Goal: Transaction & Acquisition: Book appointment/travel/reservation

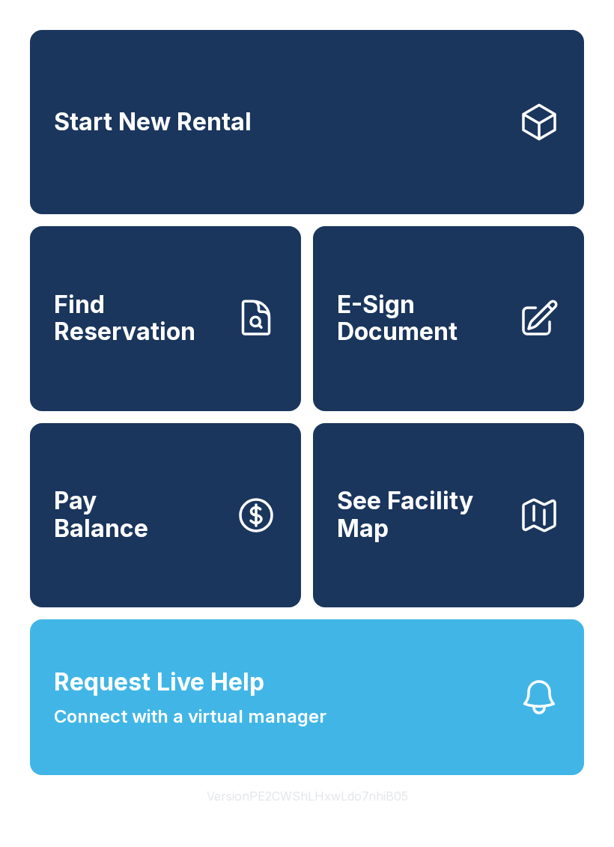
click at [334, 154] on link "Start New Rental" at bounding box center [307, 122] width 554 height 184
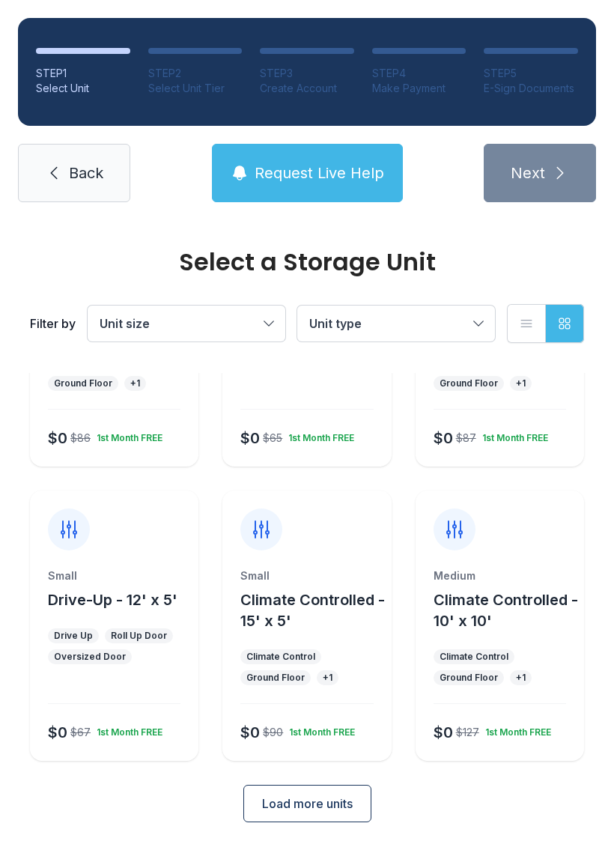
scroll to position [178, 0]
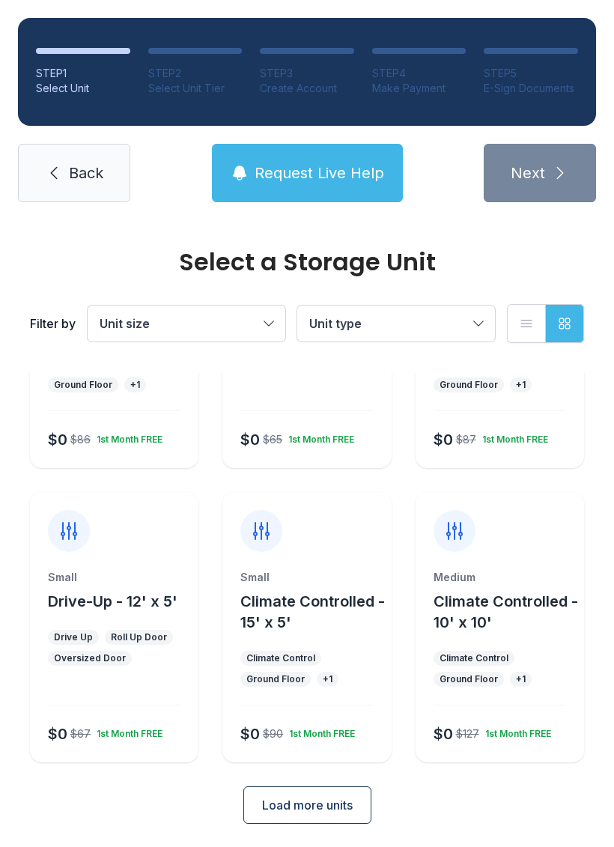
click at [545, 528] on div at bounding box center [500, 522] width 169 height 60
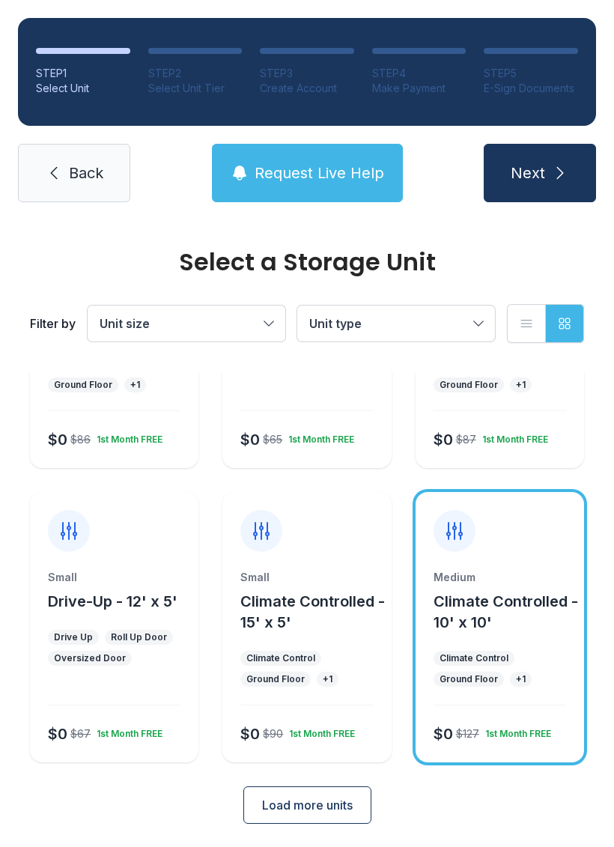
click at [524, 733] on div "1st Month FREE" at bounding box center [515, 731] width 72 height 18
click at [501, 603] on span "Climate Controlled - 10' x 10'" at bounding box center [506, 612] width 145 height 39
click at [500, 603] on span "Climate Controlled - 10' x 10'" at bounding box center [506, 612] width 145 height 39
click at [470, 527] on div at bounding box center [455, 531] width 42 height 42
click at [458, 515] on div at bounding box center [455, 531] width 42 height 42
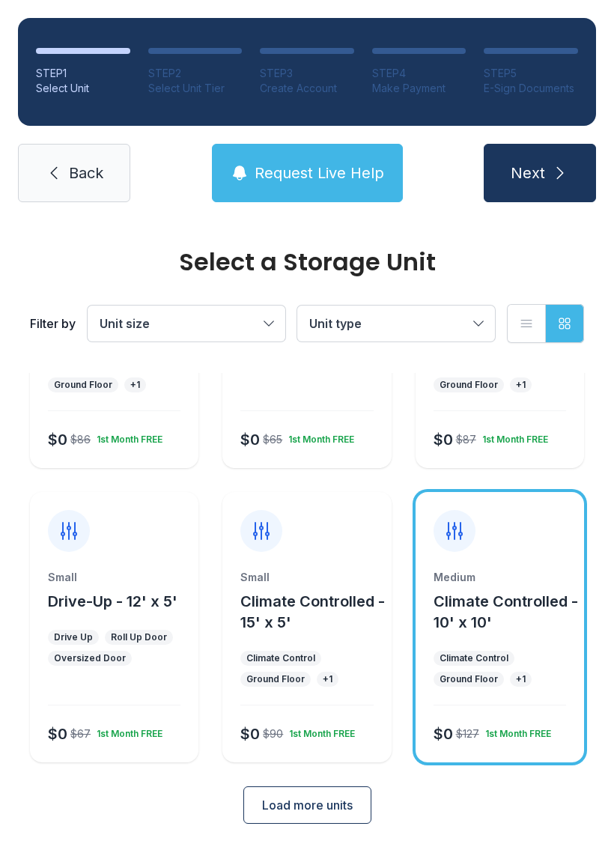
click at [458, 530] on icon at bounding box center [455, 531] width 24 height 24
click at [542, 167] on span "Next" at bounding box center [528, 173] width 34 height 21
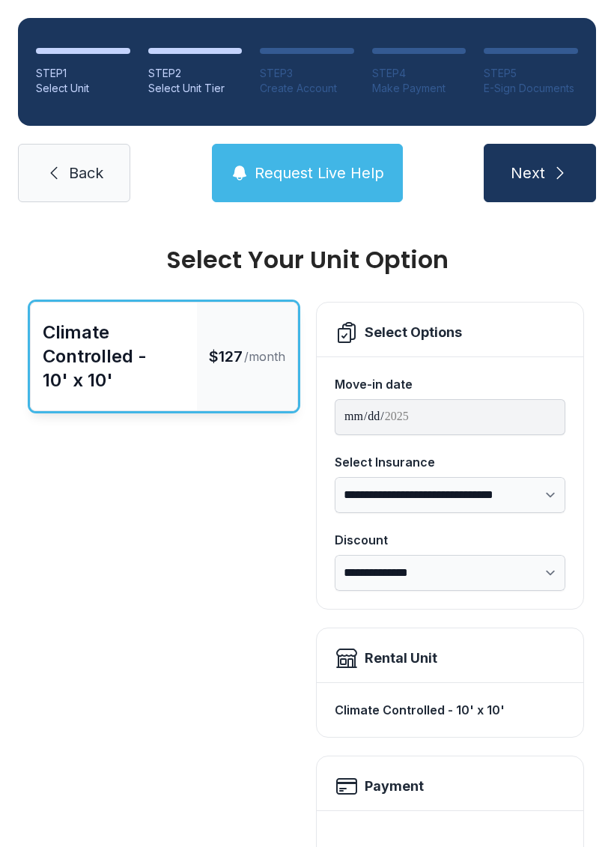
scroll to position [3, 0]
click at [77, 178] on span "Back" at bounding box center [86, 173] width 34 height 21
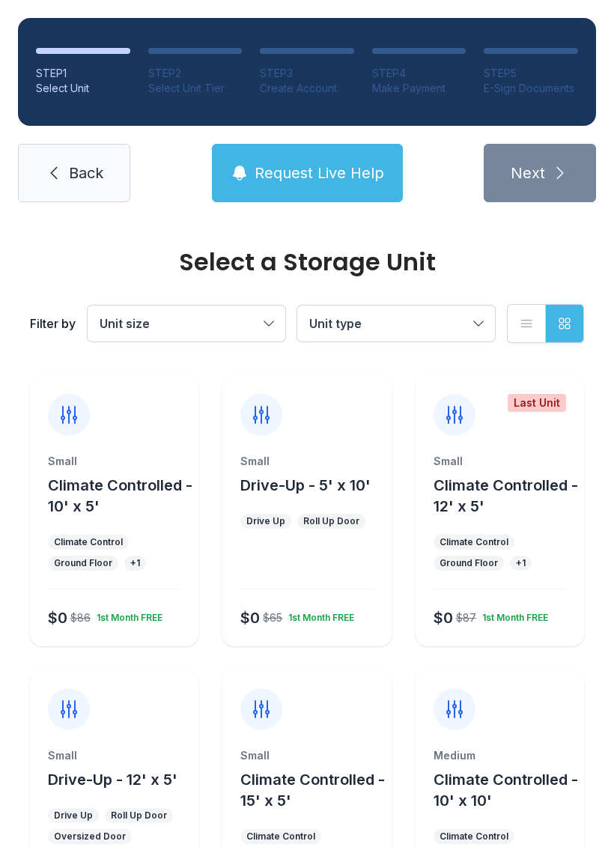
click at [506, 755] on div "Medium" at bounding box center [500, 755] width 133 height 15
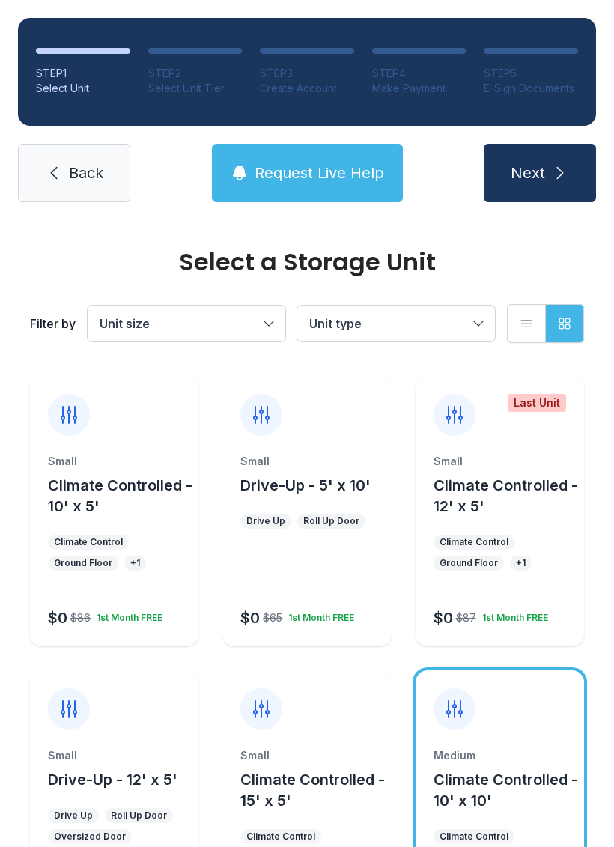
click at [542, 165] on span "Next" at bounding box center [528, 173] width 34 height 21
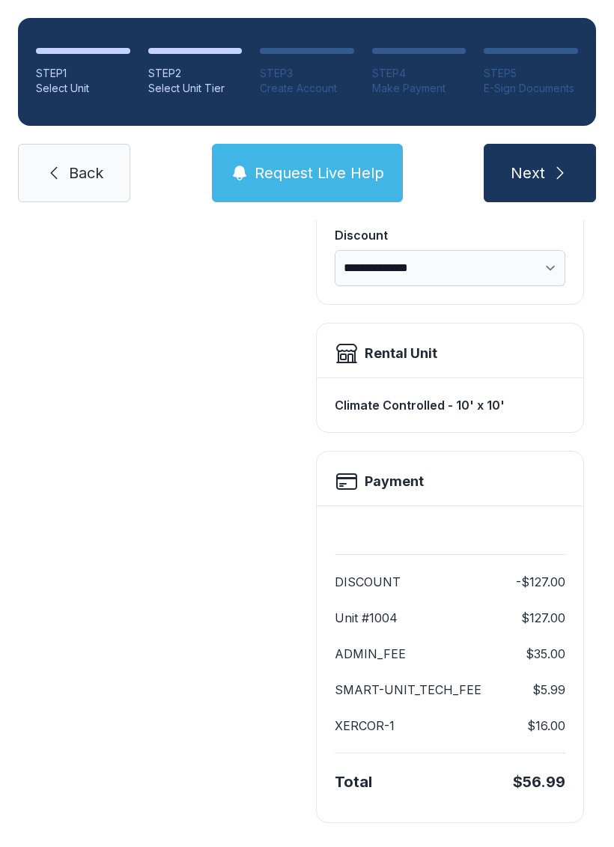
scroll to position [306, 0]
click at [542, 172] on span "Next" at bounding box center [528, 173] width 34 height 21
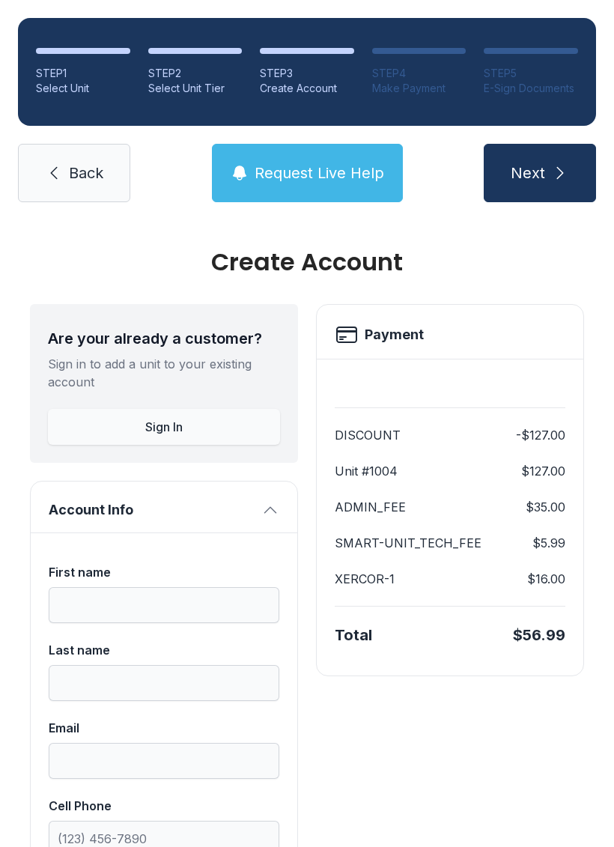
click at [86, 156] on link "Back" at bounding box center [74, 173] width 112 height 58
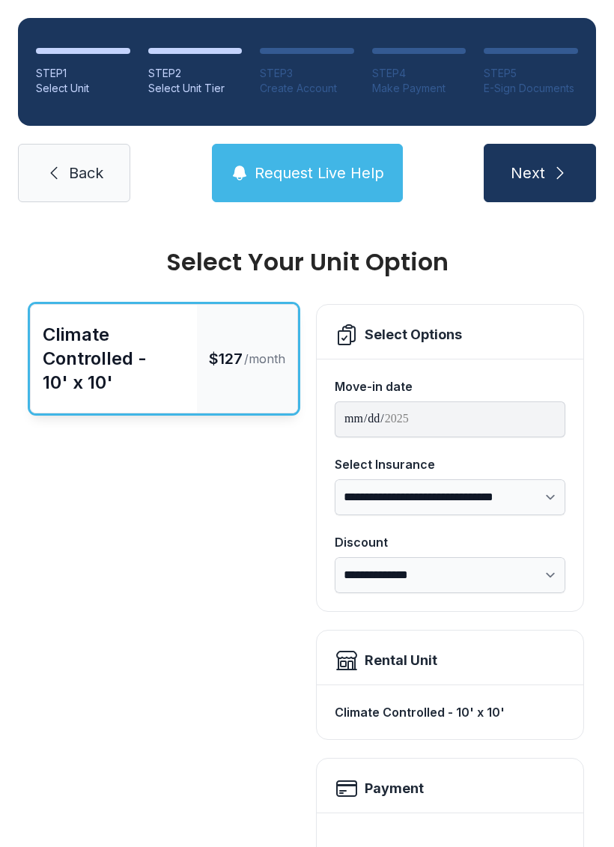
click at [82, 166] on span "Back" at bounding box center [86, 173] width 34 height 21
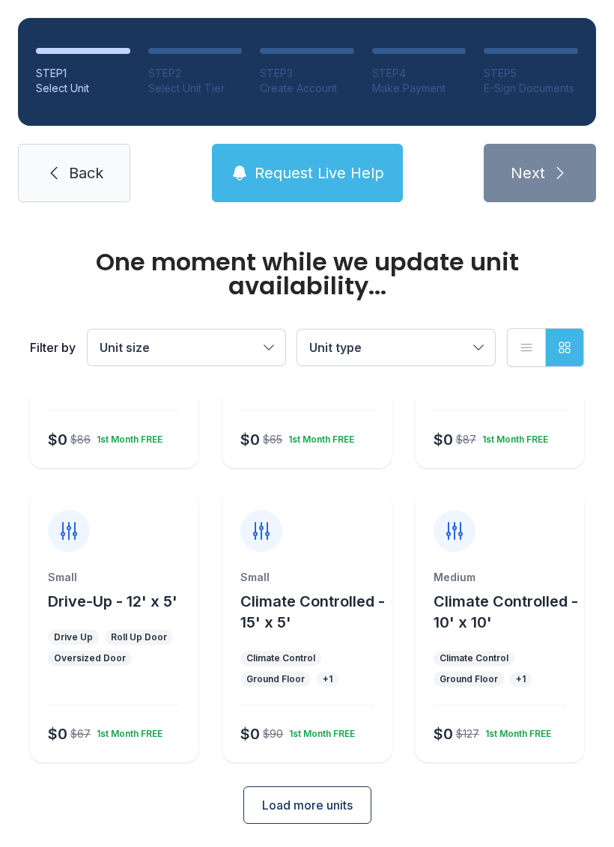
scroll to position [178, 0]
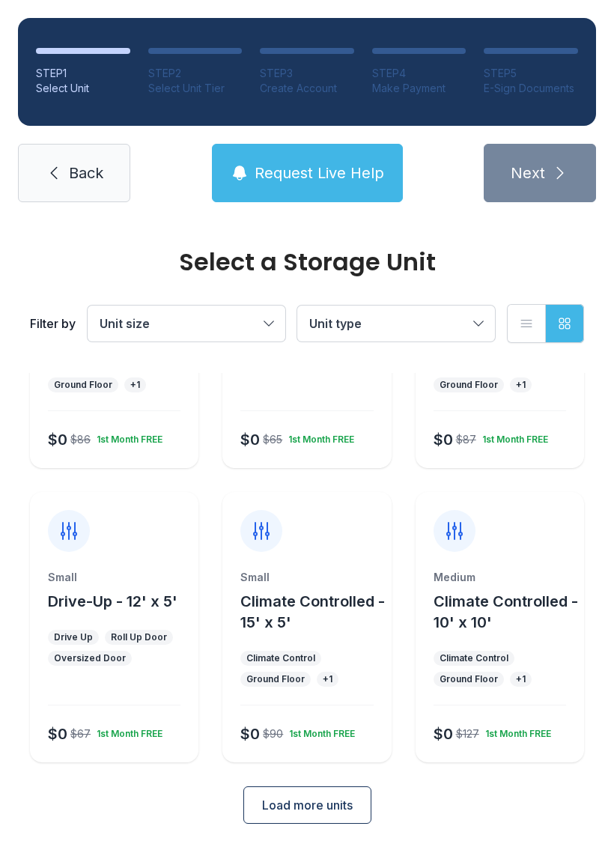
click at [315, 790] on button "Load more units" at bounding box center [307, 805] width 128 height 37
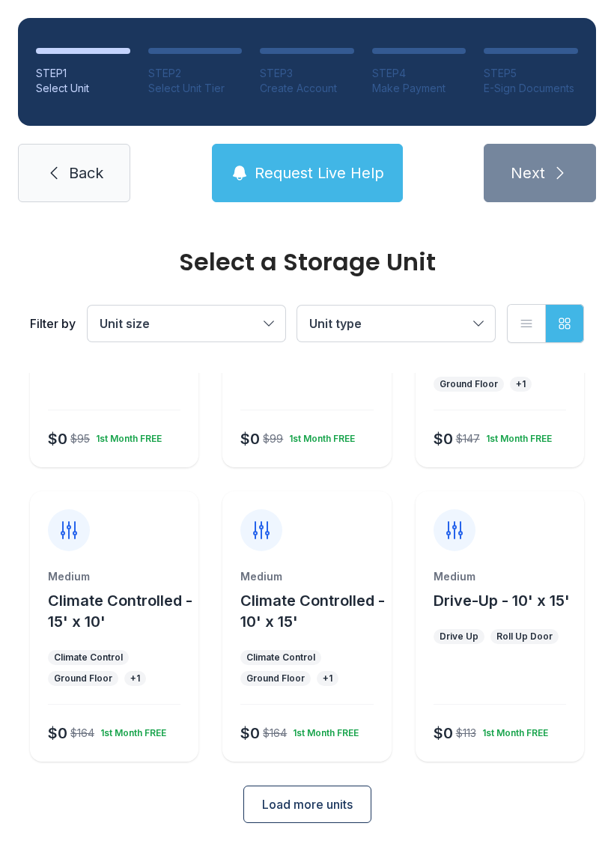
scroll to position [767, 0]
click at [338, 797] on span "Load more units" at bounding box center [307, 805] width 91 height 18
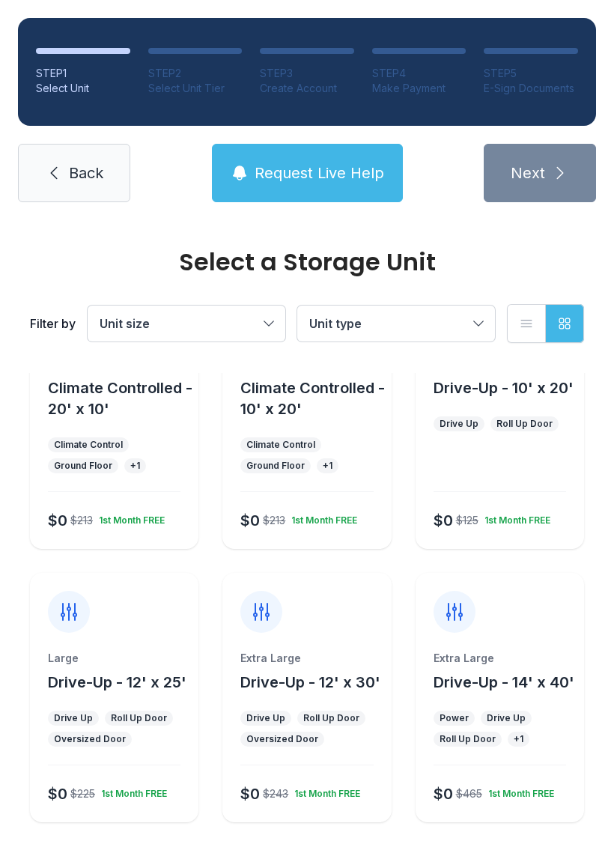
scroll to position [1273, 0]
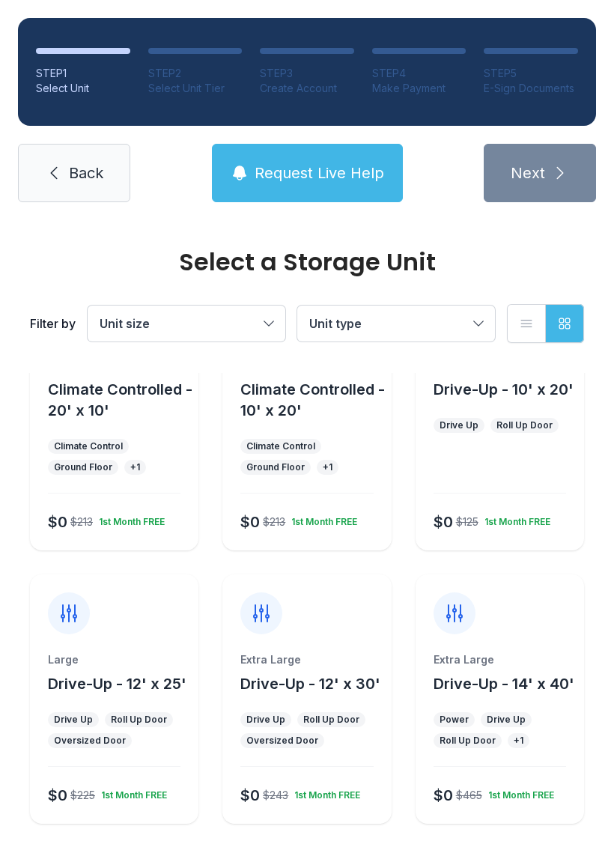
click at [334, 653] on div "Extra Large" at bounding box center [306, 659] width 133 height 15
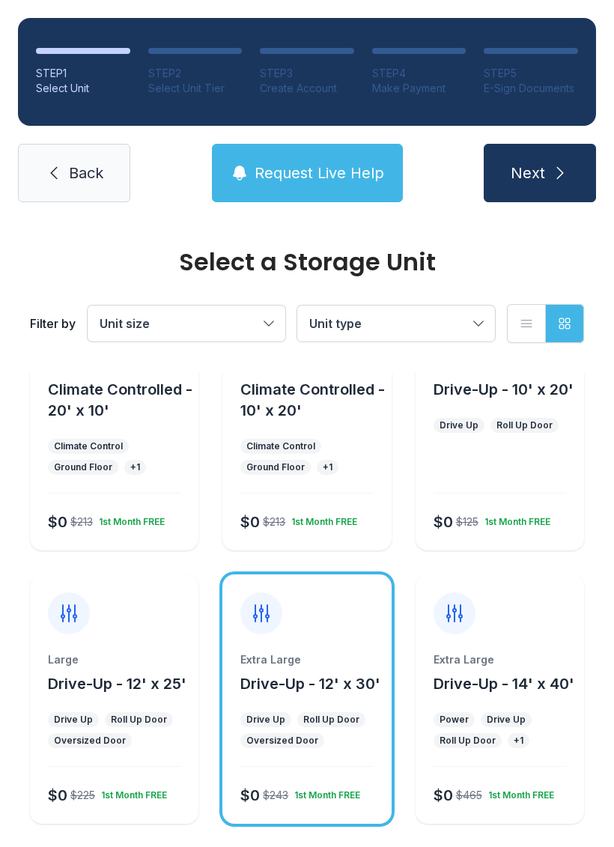
click at [305, 692] on span "Drive-Up - 12' x 30'" at bounding box center [310, 684] width 140 height 18
click at [540, 169] on span "Next" at bounding box center [528, 173] width 34 height 21
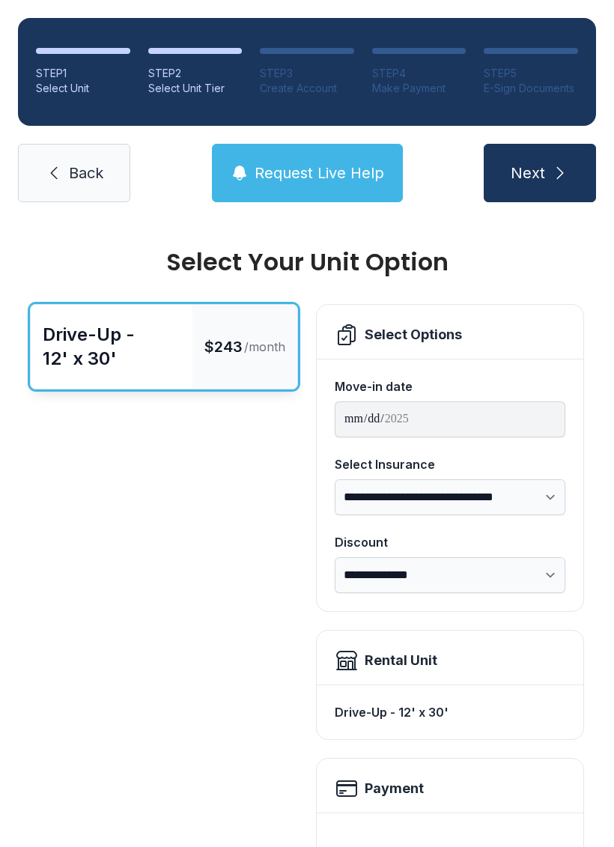
click at [76, 180] on span "Back" at bounding box center [86, 173] width 34 height 21
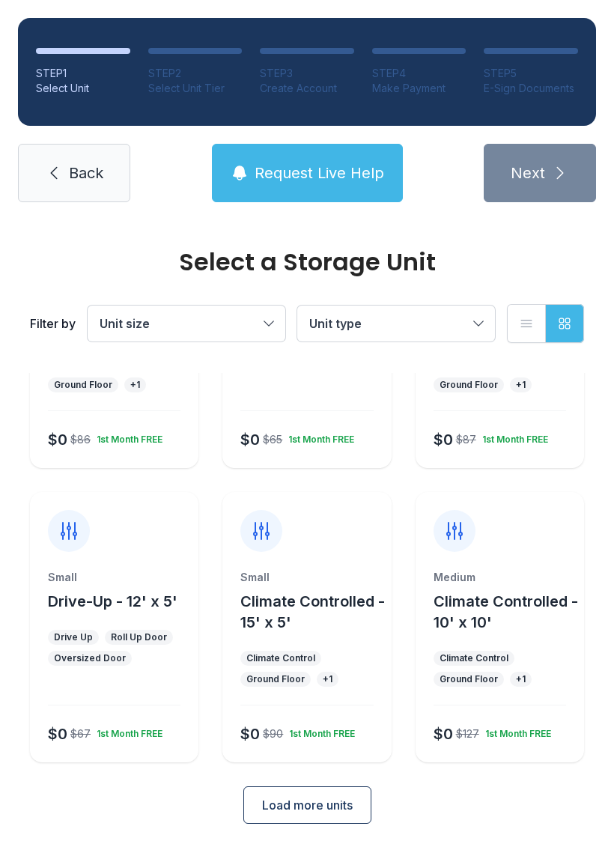
click at [300, 810] on span "Load more units" at bounding box center [307, 805] width 91 height 18
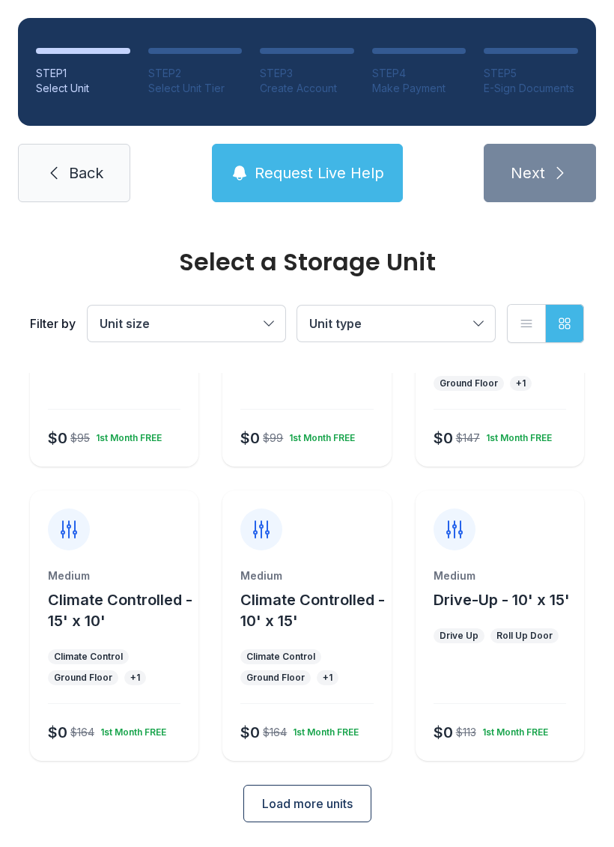
scroll to position [767, 0]
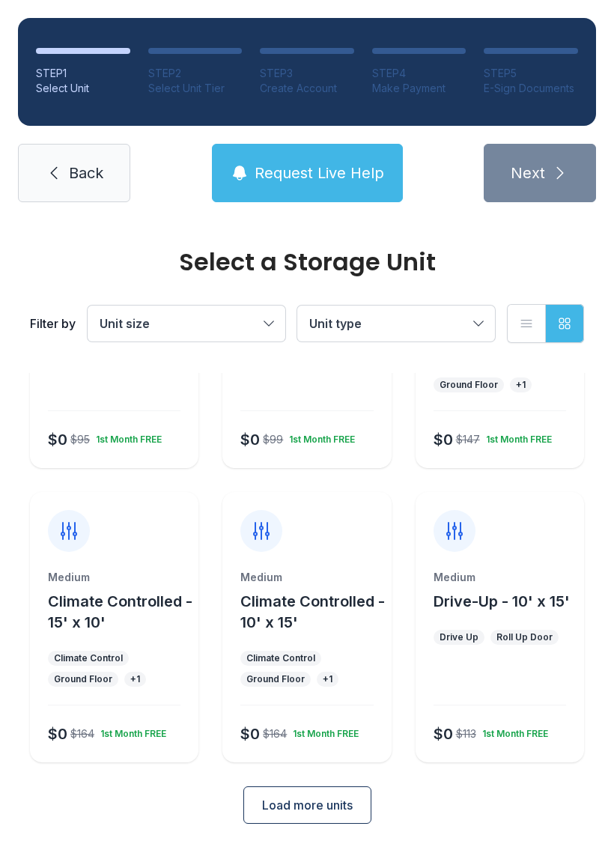
click at [291, 816] on button "Load more units" at bounding box center [307, 805] width 128 height 37
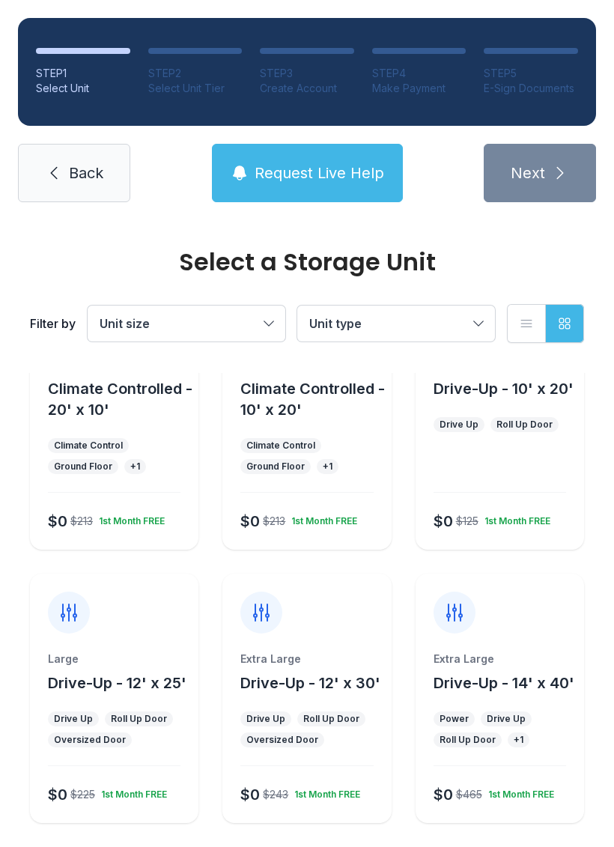
scroll to position [1273, 0]
click at [275, 735] on div "Oversized Door" at bounding box center [282, 741] width 72 height 12
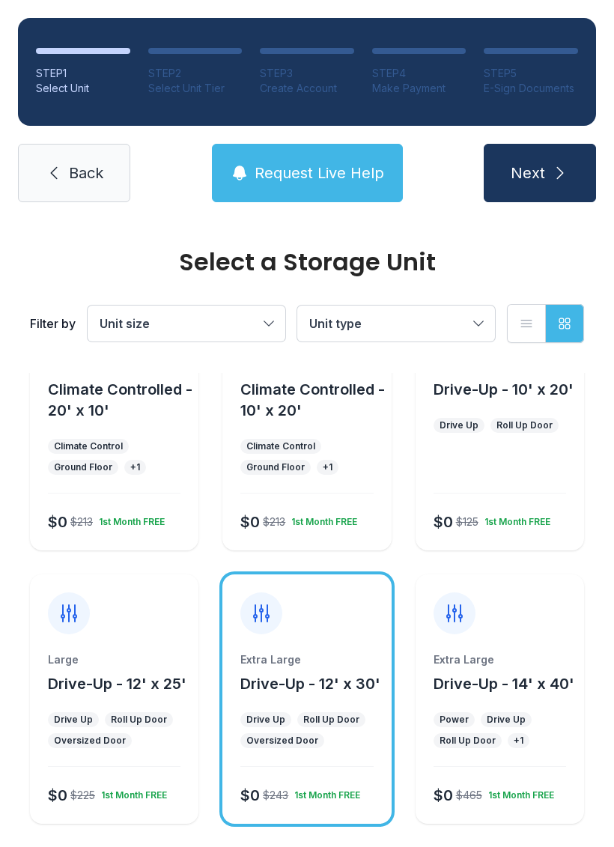
click at [281, 740] on div "Oversized Door" at bounding box center [282, 741] width 72 height 12
click at [283, 743] on div "Oversized Door" at bounding box center [282, 741] width 72 height 12
click at [283, 675] on span "Drive-Up - 12' x 30'" at bounding box center [310, 684] width 140 height 18
click at [551, 144] on button "Next" at bounding box center [540, 173] width 112 height 58
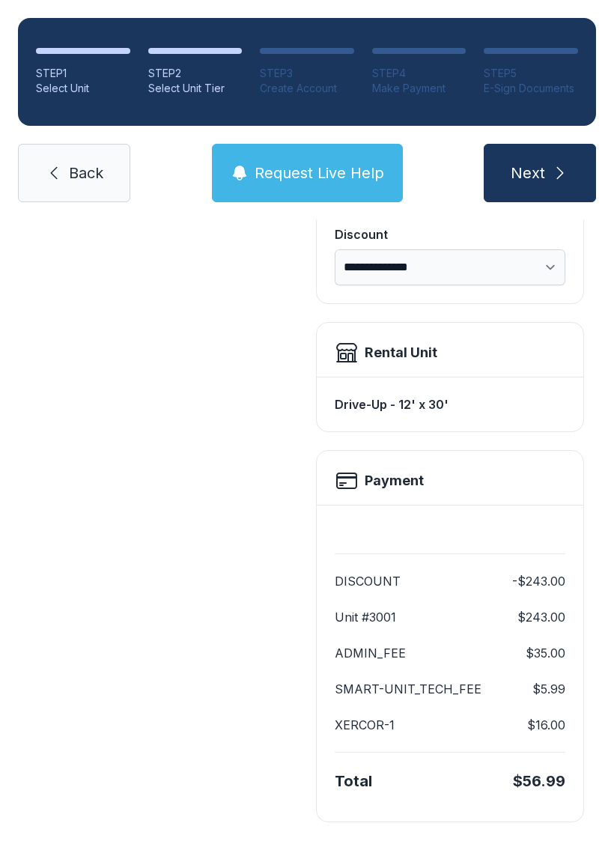
scroll to position [306, 0]
